Goal: Task Accomplishment & Management: Manage account settings

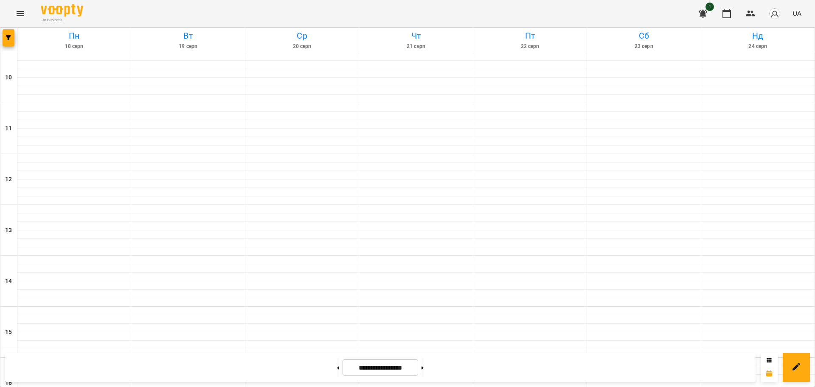
scroll to position [312, 0]
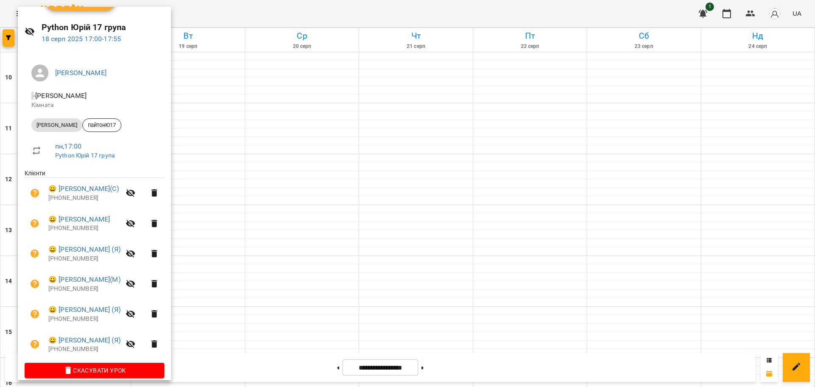
scroll to position [29, 0]
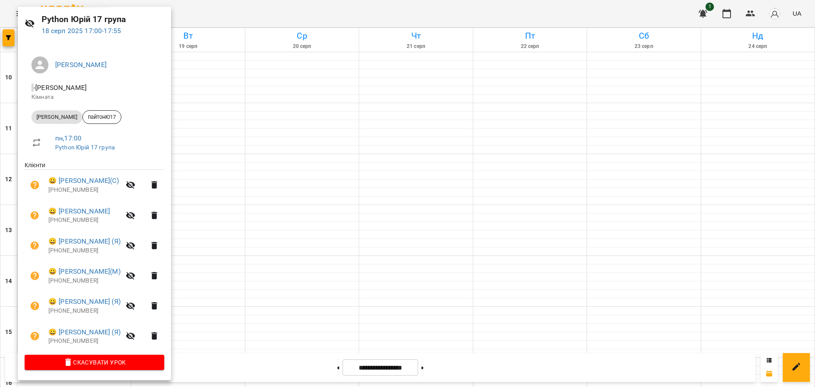
click at [219, 7] on div at bounding box center [407, 193] width 815 height 387
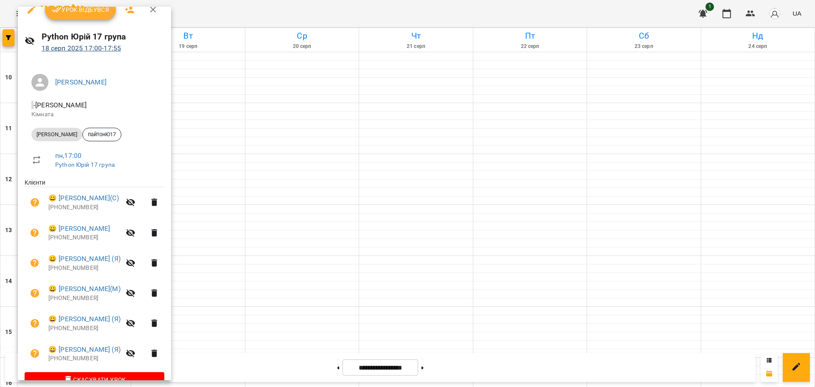
scroll to position [0, 0]
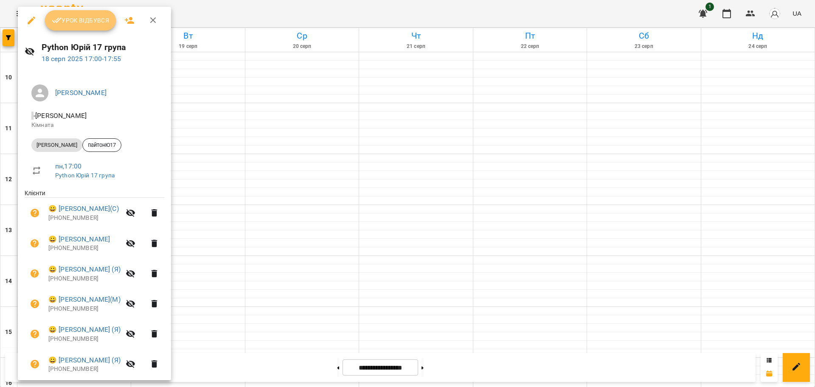
click at [92, 27] on button "Урок відбувся" at bounding box center [80, 20] width 71 height 20
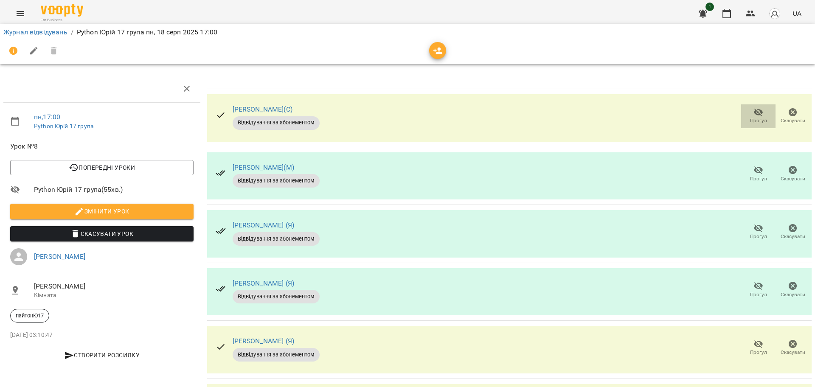
click at [724, 117] on span "Прогул" at bounding box center [758, 120] width 17 height 7
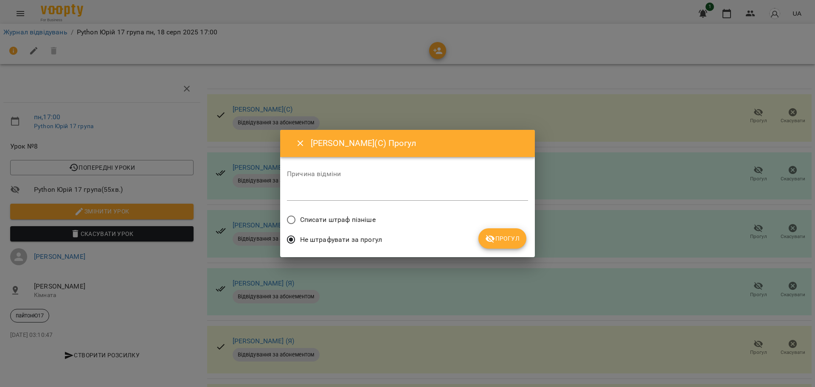
click at [502, 241] on span "Прогул" at bounding box center [502, 238] width 34 height 10
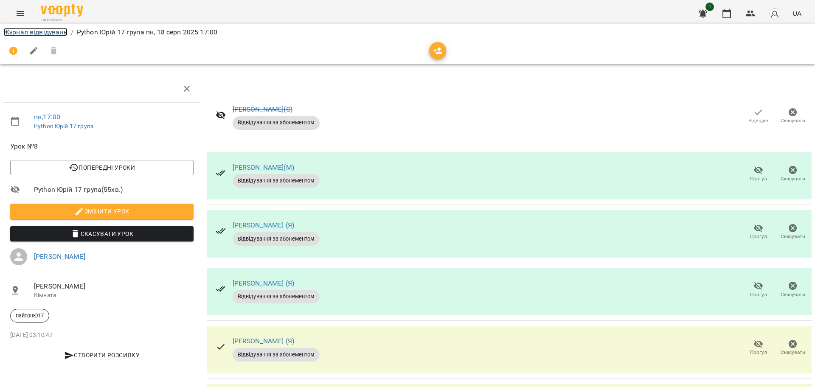
click at [33, 31] on link "Журнал відвідувань" at bounding box center [35, 32] width 64 height 8
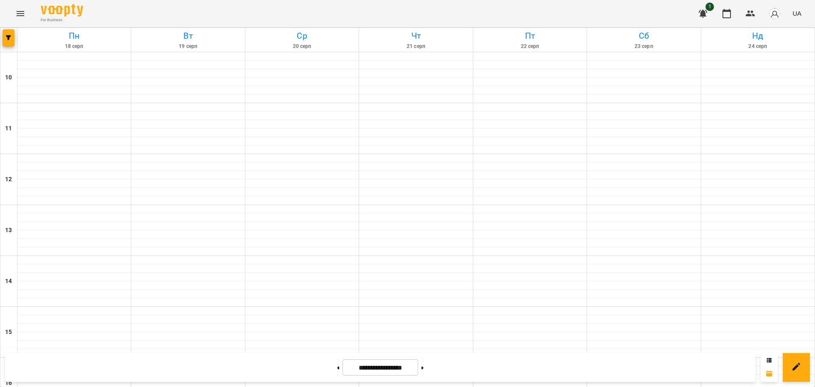
scroll to position [259, 0]
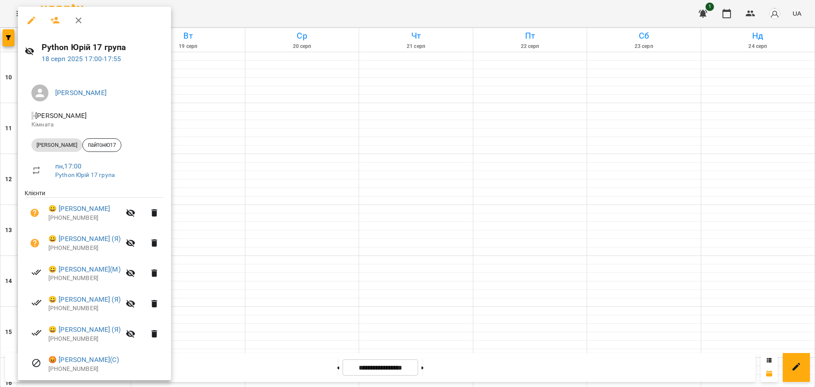
scroll to position [29, 0]
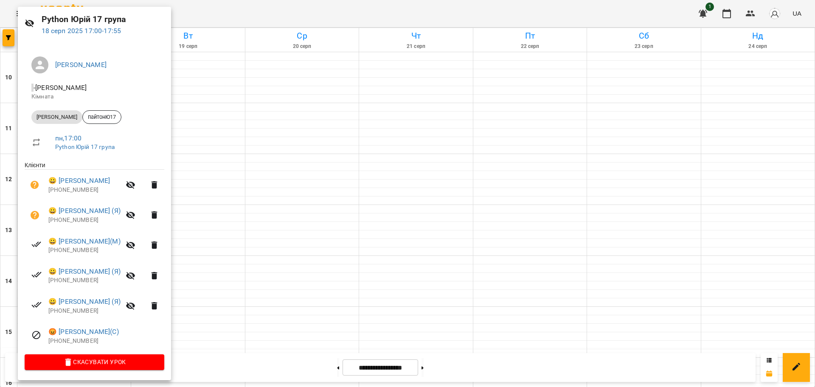
click at [462, 13] on div at bounding box center [407, 193] width 815 height 387
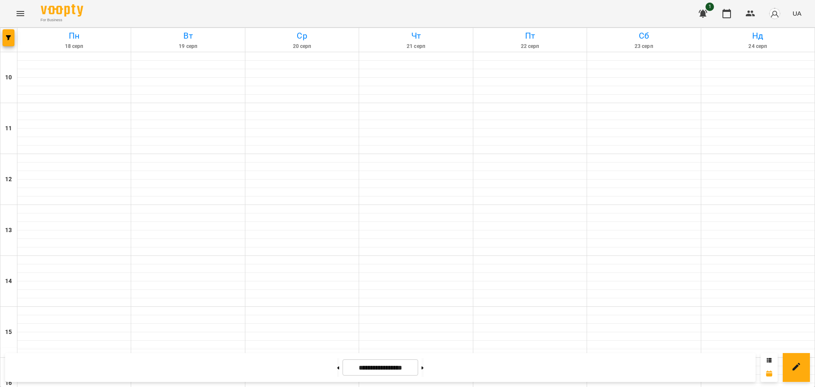
scroll to position [312, 0]
click at [423, 316] on button at bounding box center [422, 367] width 2 height 19
type input "**********"
click at [337, 316] on button at bounding box center [338, 367] width 2 height 19
type input "**********"
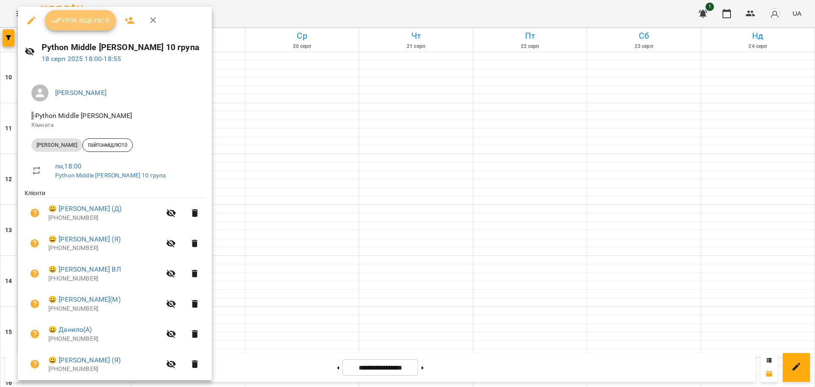
click at [78, 24] on span "Урок відбувся" at bounding box center [81, 20] width 58 height 10
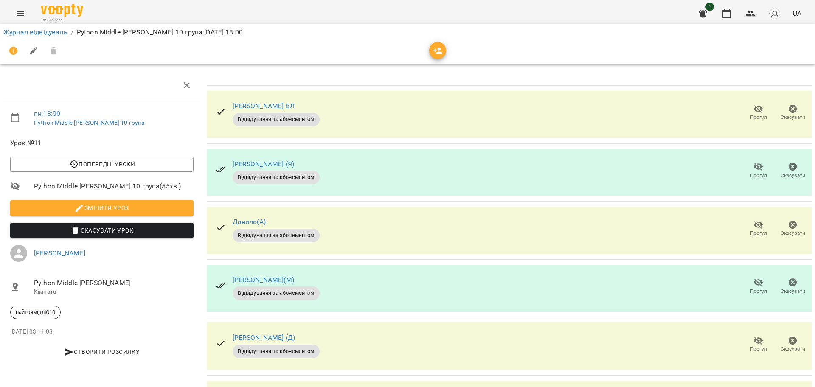
scroll to position [123, 0]
click at [724, 316] on span "Прогул" at bounding box center [758, 344] width 24 height 17
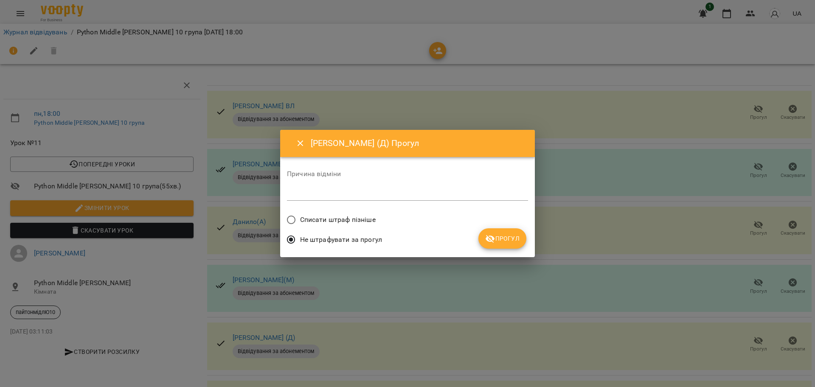
click at [334, 220] on span "Списати штраф пізніше" at bounding box center [338, 220] width 76 height 10
click at [498, 232] on button "Прогул" at bounding box center [502, 238] width 48 height 20
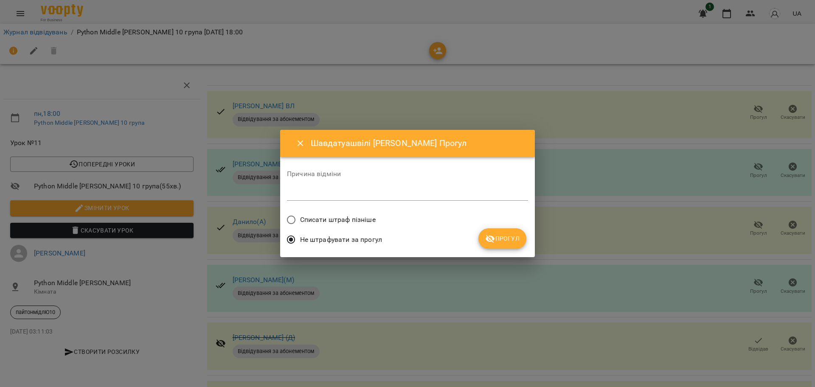
drag, startPoint x: 326, startPoint y: 222, endPoint x: 395, endPoint y: 230, distance: 70.0
click at [326, 221] on span "Списати штраф пізніше" at bounding box center [338, 220] width 76 height 10
click at [487, 239] on icon "submit" at bounding box center [489, 239] width 9 height 8
